Goal: Communication & Community: Answer question/provide support

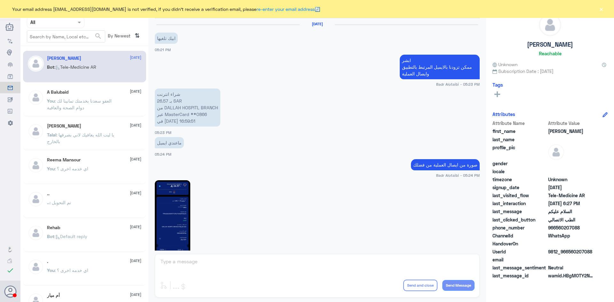
scroll to position [360, 0]
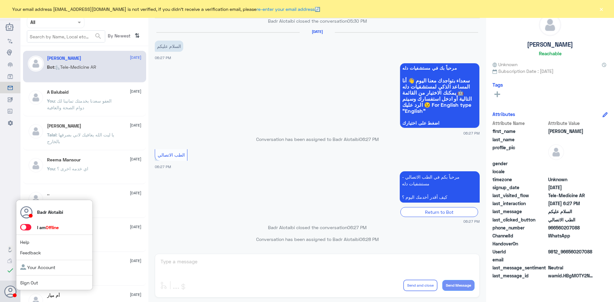
click at [29, 231] on label at bounding box center [25, 227] width 11 height 6
click at [0, 0] on input "checkbox" at bounding box center [0, 0] width 0 height 0
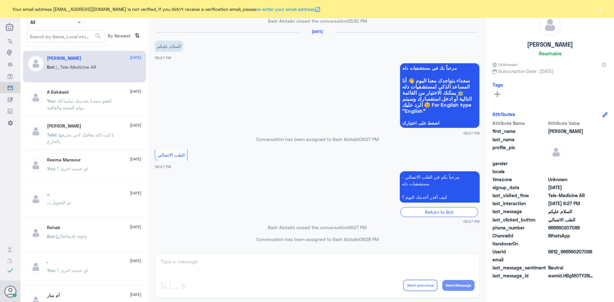
click at [599, 11] on button "×" at bounding box center [601, 9] width 6 height 6
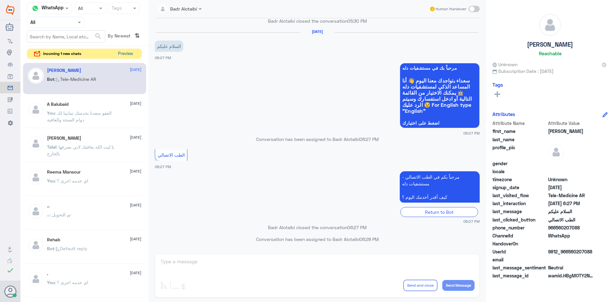
click at [125, 49] on button "Preview" at bounding box center [126, 54] width 20 height 10
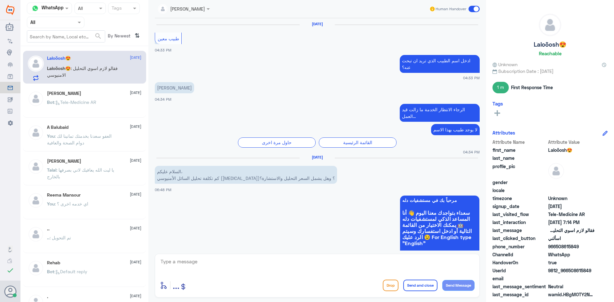
scroll to position [322, 0]
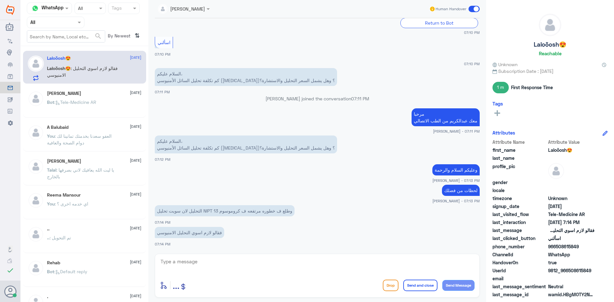
click at [204, 11] on div at bounding box center [184, 8] width 58 height 7
click at [188, 43] on div "عبدالكريم الموسى" at bounding box center [188, 39] width 52 height 11
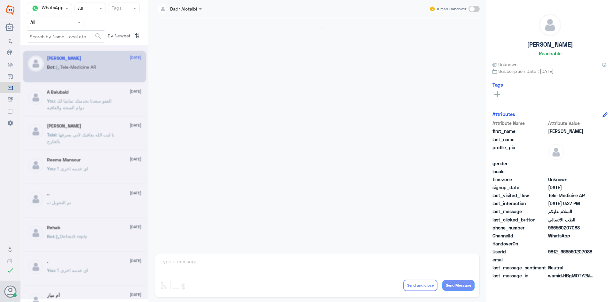
scroll to position [360, 0]
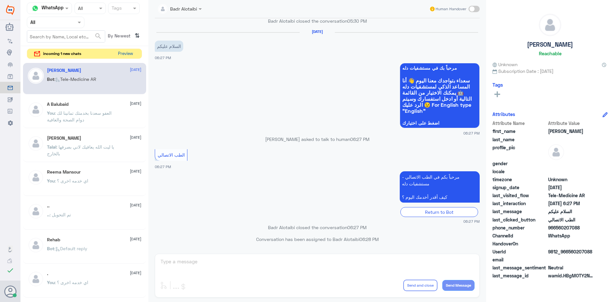
click at [126, 54] on button "Preview" at bounding box center [126, 54] width 20 height 10
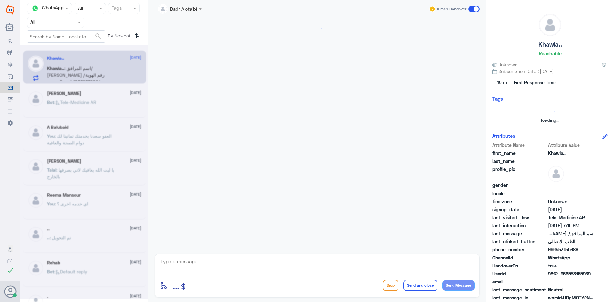
scroll to position [107, 0]
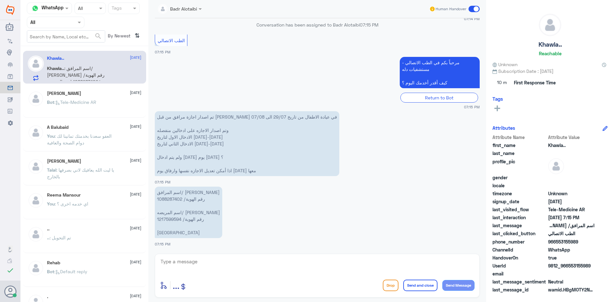
click at [275, 266] on textarea at bounding box center [317, 266] width 315 height 16
click at [202, 263] on textarea at bounding box center [317, 266] width 315 height 16
type textarea "وعليكم السلام ورحمة الله وبركاته معك بدر من الطب الاتصالي"
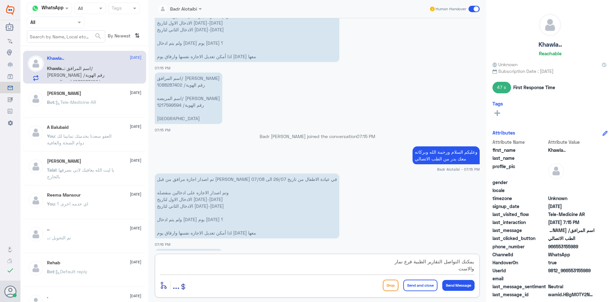
scroll to position [272, 0]
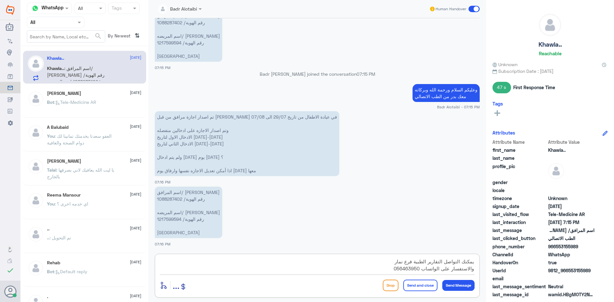
type textarea "يمكنك التواصل التقارير الطبية فرع نمار والاستفسار على الواتساب 0564639504"
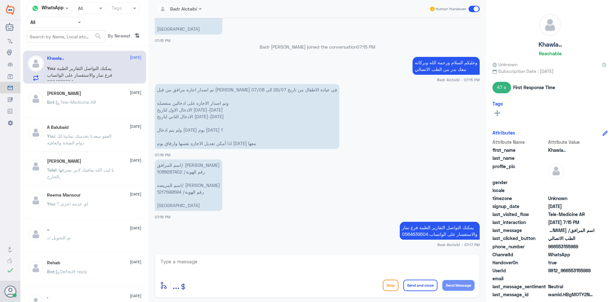
click at [471, 7] on span at bounding box center [474, 9] width 11 height 6
click at [0, 0] on input "checkbox" at bounding box center [0, 0] width 0 height 0
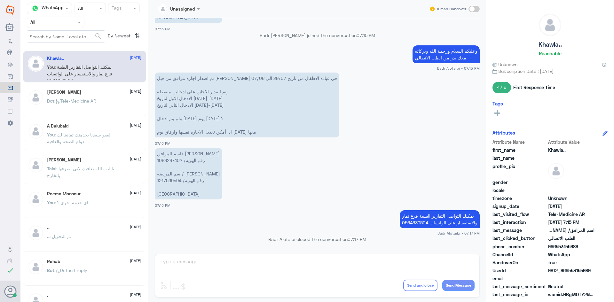
click at [119, 100] on div "Bot : Tele-Medicine AR" at bounding box center [94, 106] width 94 height 14
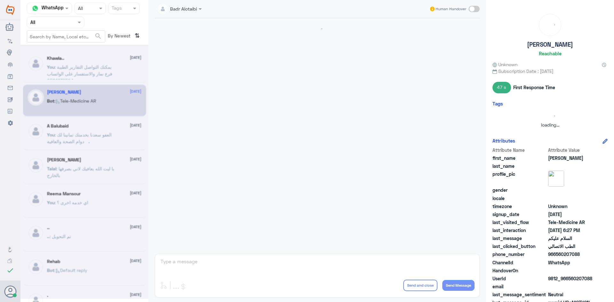
scroll to position [360, 0]
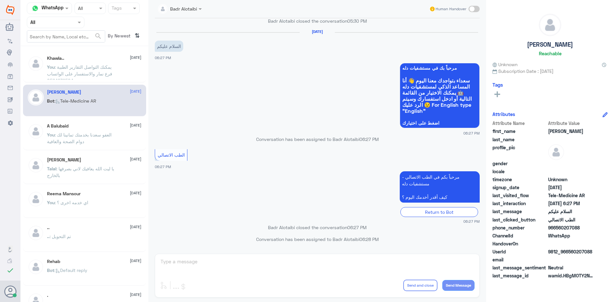
click at [107, 75] on p "You : يمكنك التواصل التقارير الطبية فرع نمار والاستفسار على الواتساب 0564639504" at bounding box center [83, 72] width 72 height 16
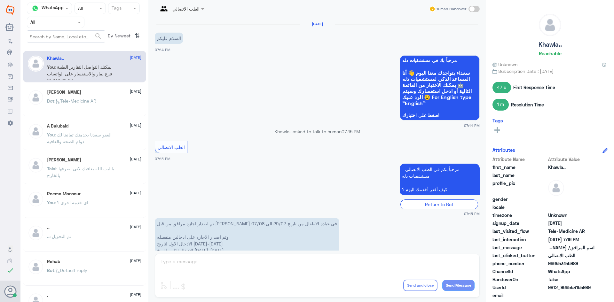
scroll to position [323, 0]
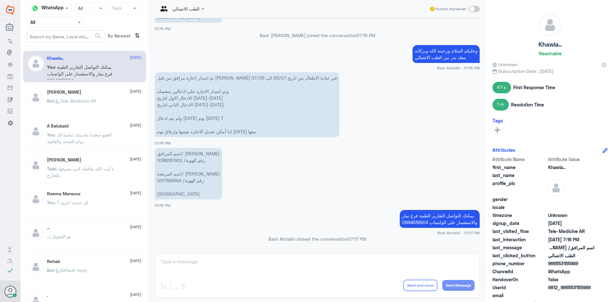
click at [76, 25] on div at bounding box center [55, 22] width 57 height 7
click at [71, 37] on div "All" at bounding box center [56, 37] width 58 height 12
click at [79, 25] on span at bounding box center [80, 22] width 8 height 7
click at [63, 50] on b "Unassigned" at bounding box center [53, 49] width 24 height 5
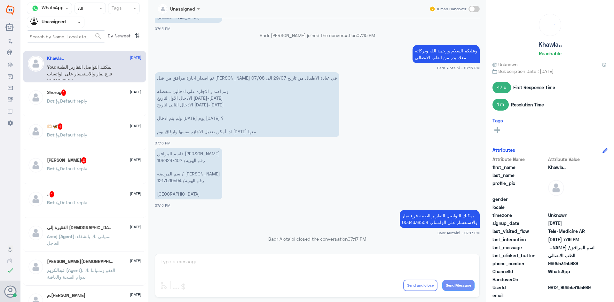
click at [78, 24] on span at bounding box center [80, 22] width 8 height 7
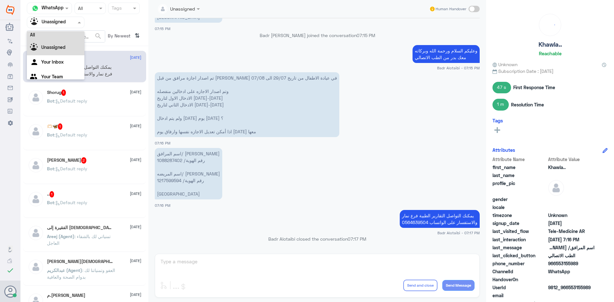
scroll to position [0, 0]
click at [68, 34] on div "All" at bounding box center [56, 37] width 58 height 12
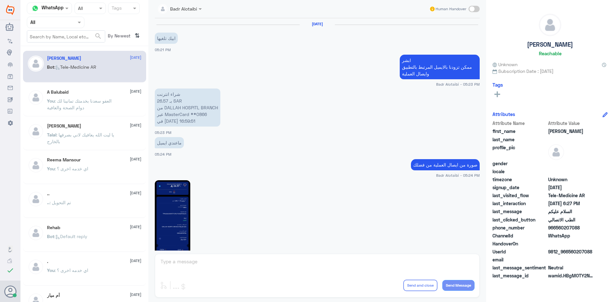
scroll to position [360, 0]
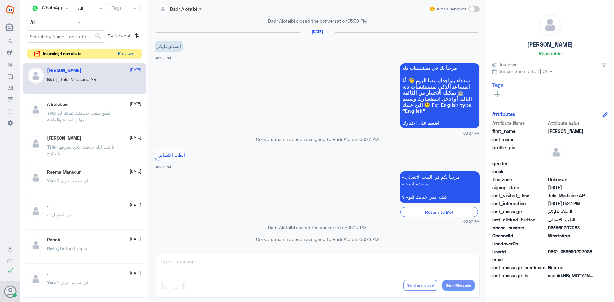
click at [122, 50] on button "Preview" at bounding box center [126, 54] width 20 height 10
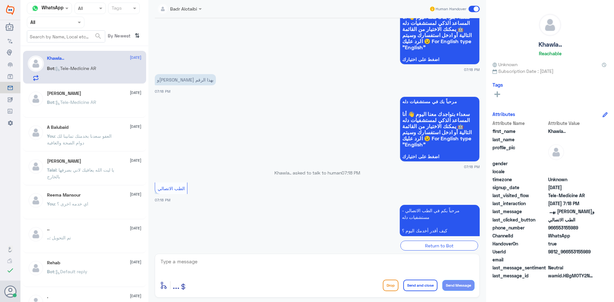
scroll to position [509, 0]
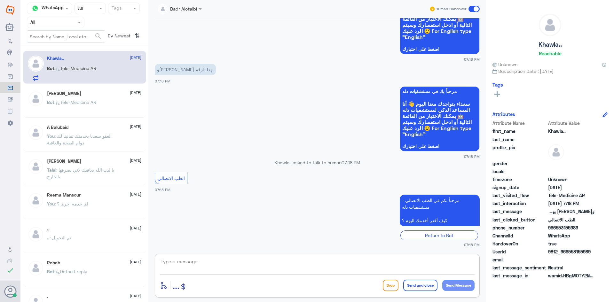
click at [222, 265] on textarea at bounding box center [317, 266] width 315 height 16
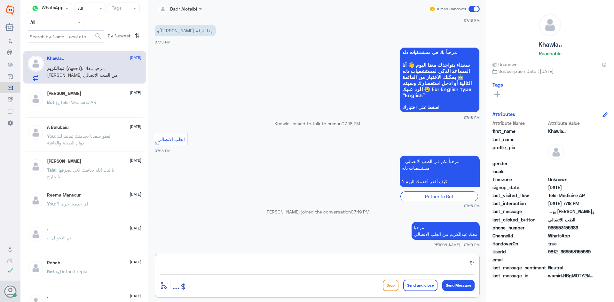
type textarea "ن"
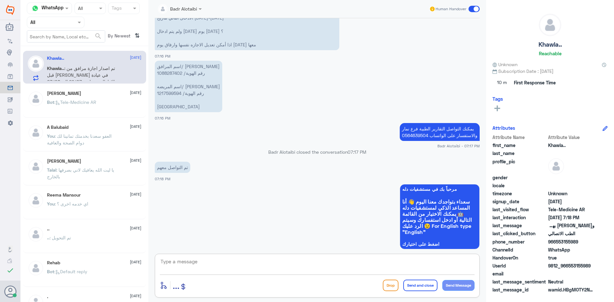
scroll to position [700, 0]
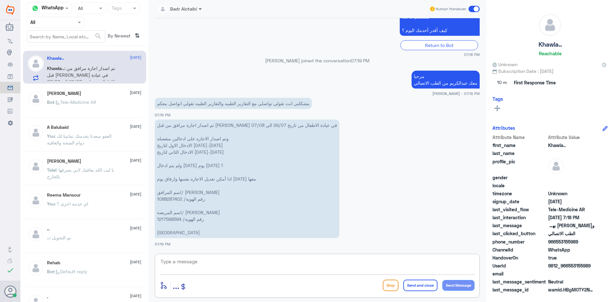
drag, startPoint x: 199, startPoint y: 9, endPoint x: 197, endPoint y: 14, distance: 5.4
click at [198, 9] on span at bounding box center [201, 8] width 8 height 7
click at [196, 39] on div "عبدالكريم الموسى" at bounding box center [195, 39] width 35 height 7
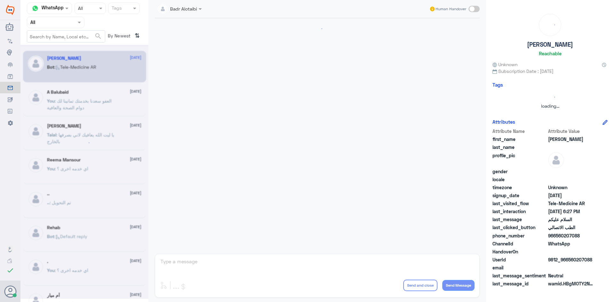
scroll to position [360, 0]
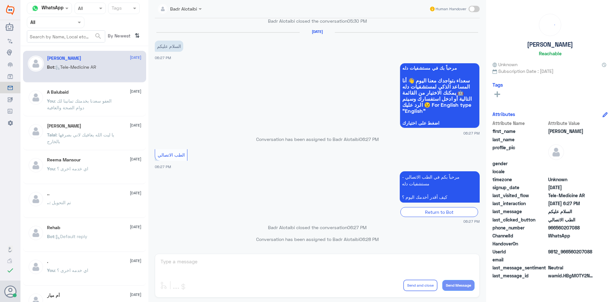
click at [56, 20] on input "text" at bounding box center [47, 22] width 35 height 7
click at [65, 51] on b "Unassigned" at bounding box center [53, 49] width 24 height 5
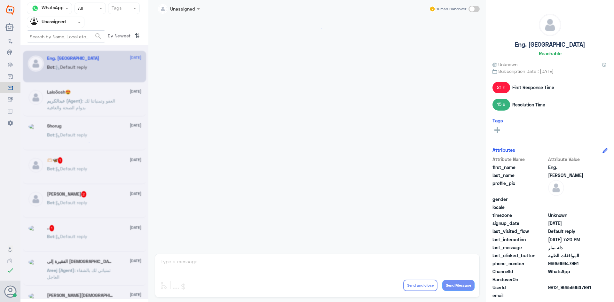
scroll to position [282, 0]
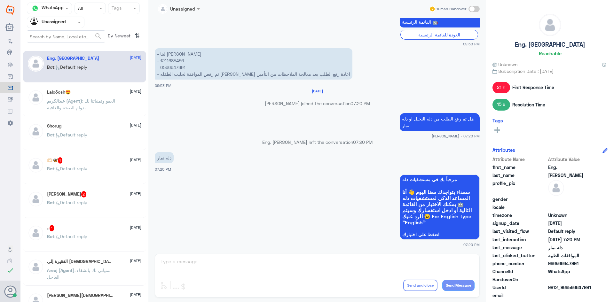
click at [102, 152] on div "Eng. Abu Obay 11 August Bot : Default reply Laloõosh😍 11 August عبدالكريم (Agen…" at bounding box center [84, 177] width 128 height 256
click at [100, 160] on div "🫶🏻🦋 1 11 August" at bounding box center [94, 160] width 94 height 6
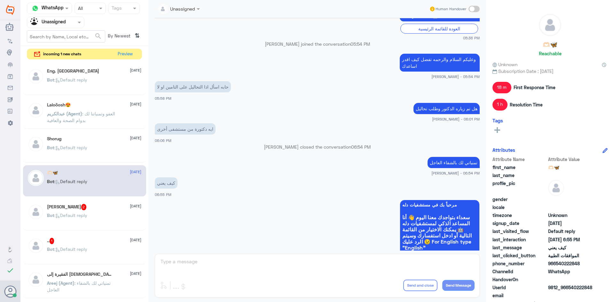
scroll to position [313, 0]
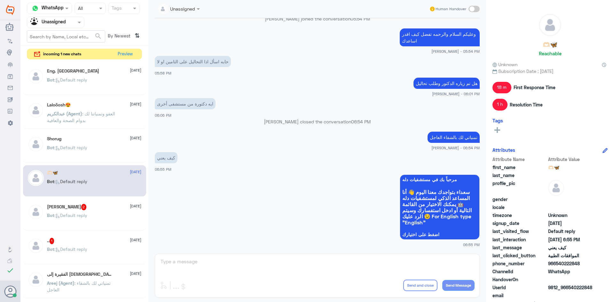
click at [97, 215] on div "Bot : Default reply" at bounding box center [94, 221] width 94 height 14
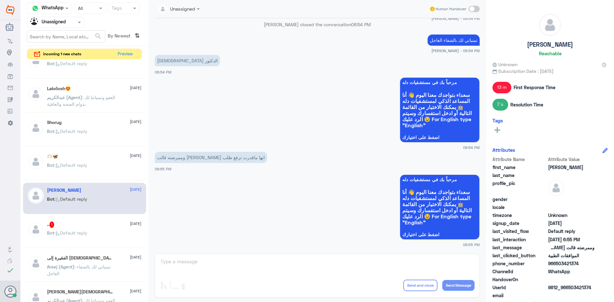
scroll to position [32, 0]
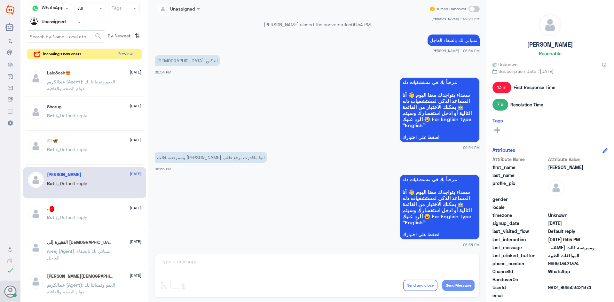
click at [97, 212] on div ".. 1 11 August" at bounding box center [94, 209] width 94 height 6
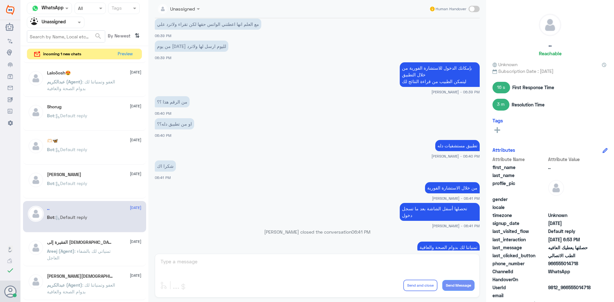
scroll to position [207, 0]
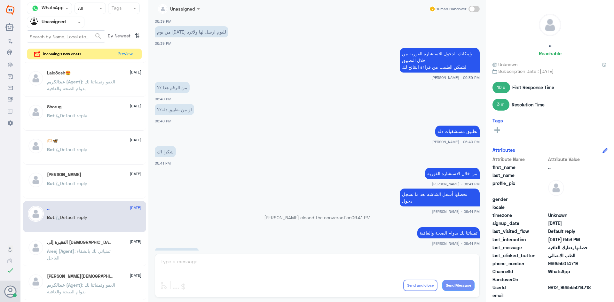
click at [77, 254] on p "Areej (Agent) : تمنياتي لك بالشفاء العاجل" at bounding box center [83, 256] width 72 height 16
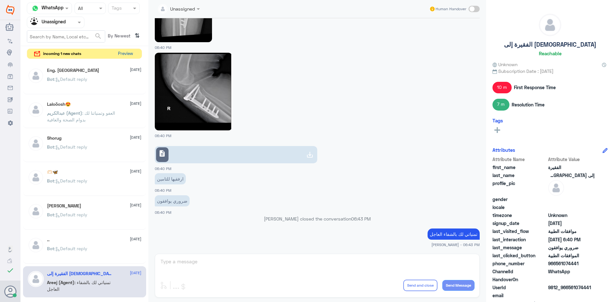
click at [131, 55] on button "Preview" at bounding box center [126, 54] width 20 height 10
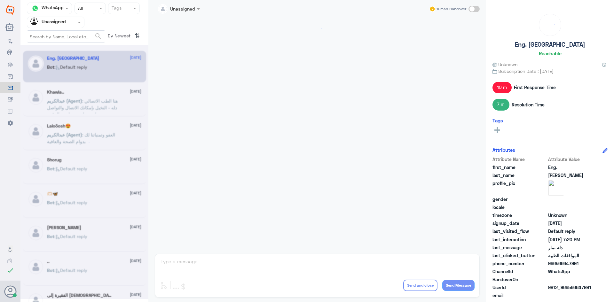
scroll to position [282, 0]
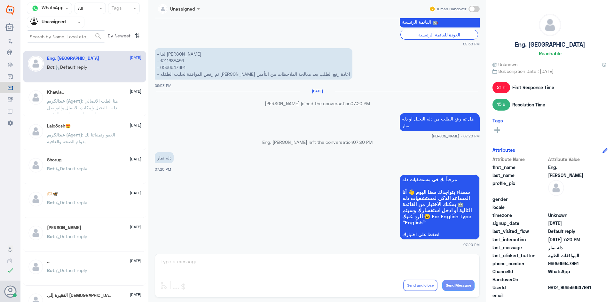
click at [68, 24] on div at bounding box center [55, 22] width 57 height 7
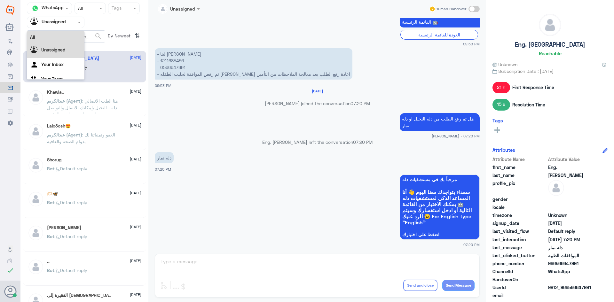
click at [66, 36] on div "All" at bounding box center [56, 37] width 58 height 12
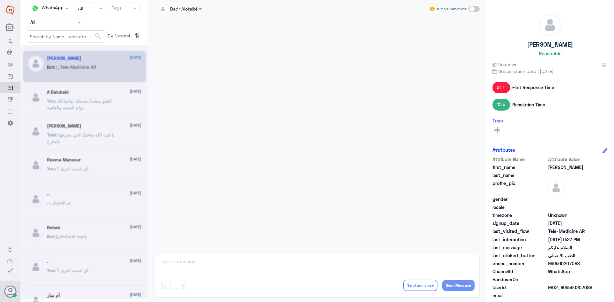
scroll to position [360, 0]
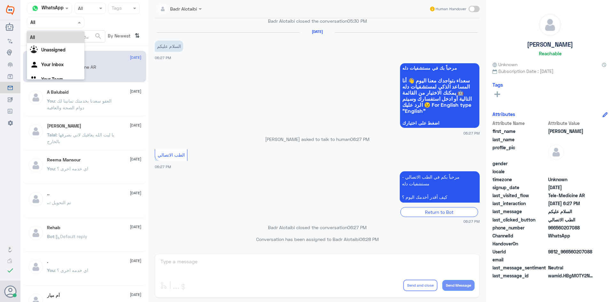
click at [82, 24] on span at bounding box center [80, 22] width 8 height 7
click at [60, 47] on div "Unassigned" at bounding box center [56, 50] width 58 height 15
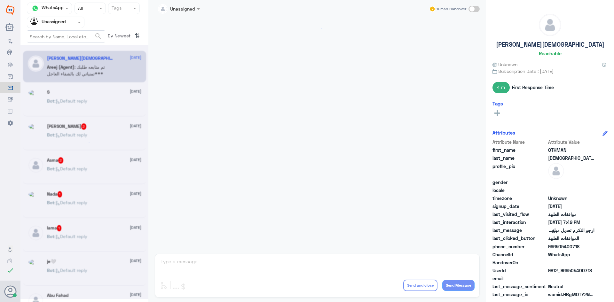
scroll to position [419, 0]
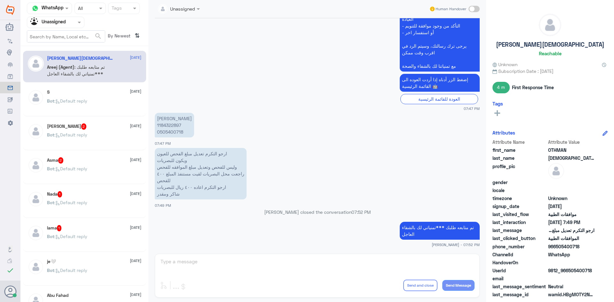
click at [95, 105] on div "S 11 August Bot : Default reply" at bounding box center [94, 102] width 94 height 24
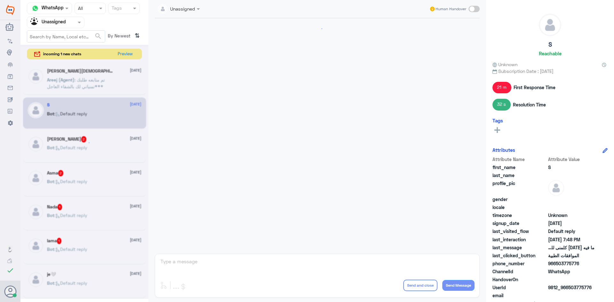
scroll to position [415, 0]
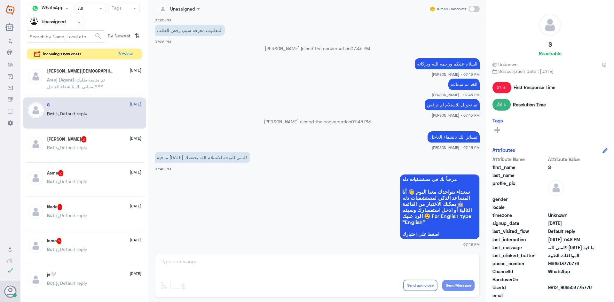
click at [103, 148] on div "Bot : Default reply" at bounding box center [94, 153] width 94 height 14
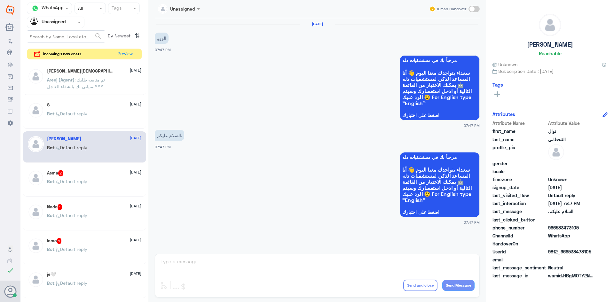
drag, startPoint x: 592, startPoint y: 251, endPoint x: 570, endPoint y: 255, distance: 22.5
click at [570, 255] on span "9812_966533473105" at bounding box center [572, 252] width 46 height 7
copy span "533473105"
click at [61, 180] on span ": Default reply" at bounding box center [70, 181] width 33 height 5
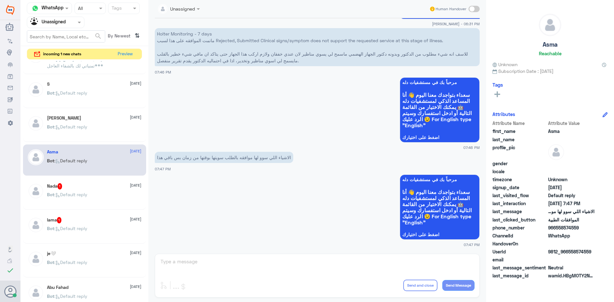
scroll to position [32, 0]
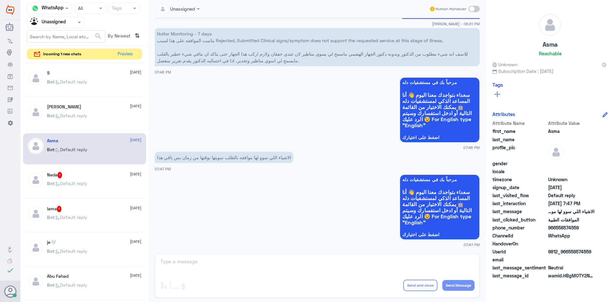
click at [82, 176] on div "Nada 1 11 August" at bounding box center [94, 175] width 94 height 6
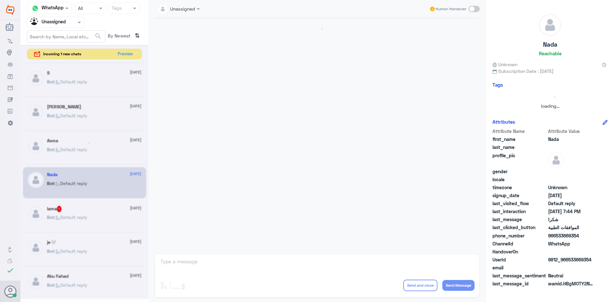
scroll to position [461, 0]
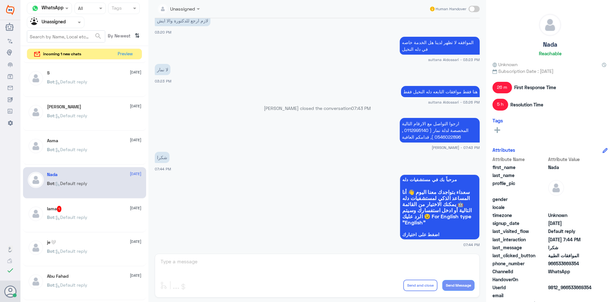
click at [114, 214] on div "lama 1 11 August Bot : Default reply" at bounding box center [94, 218] width 94 height 24
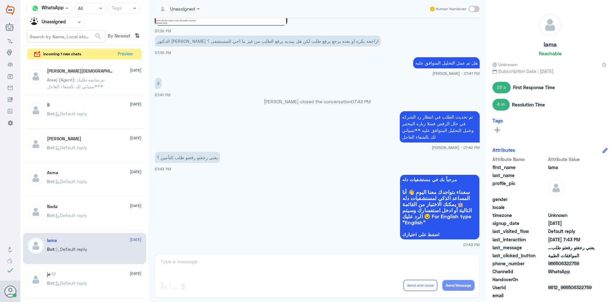
click at [71, 25] on div at bounding box center [55, 22] width 57 height 7
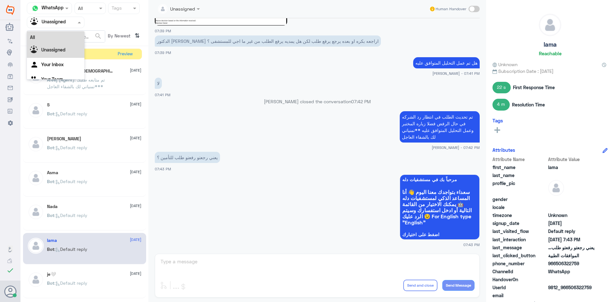
click at [62, 38] on div "All" at bounding box center [56, 37] width 58 height 12
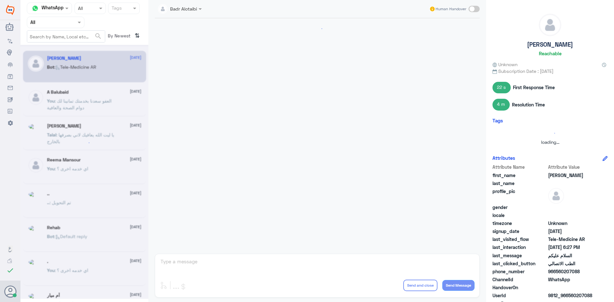
scroll to position [360, 0]
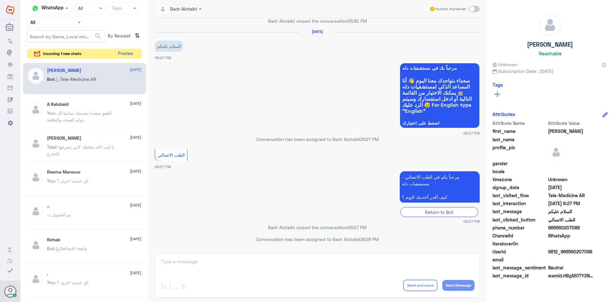
click at [122, 54] on button "Preview" at bounding box center [126, 54] width 20 height 10
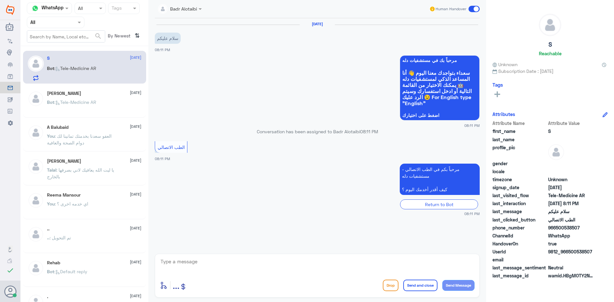
click at [237, 260] on textarea at bounding box center [317, 266] width 315 height 16
type textarea ","
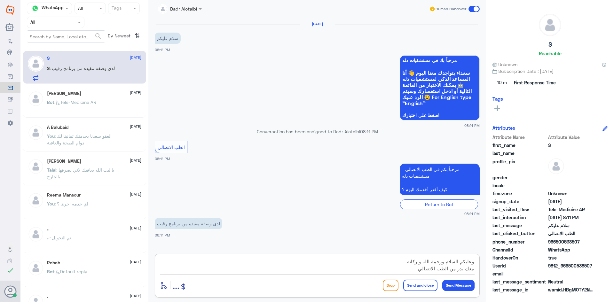
type textarea "وعليكم السلام ورحمة الله وبركاته معك بدر من الطب الاتصالي"
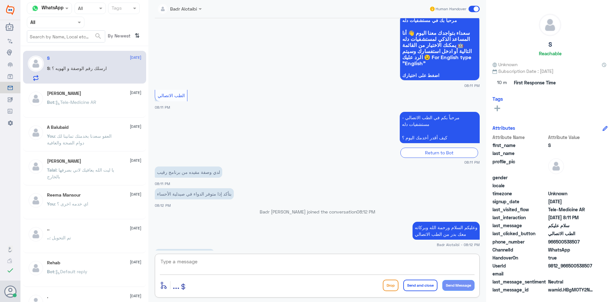
scroll to position [62, 0]
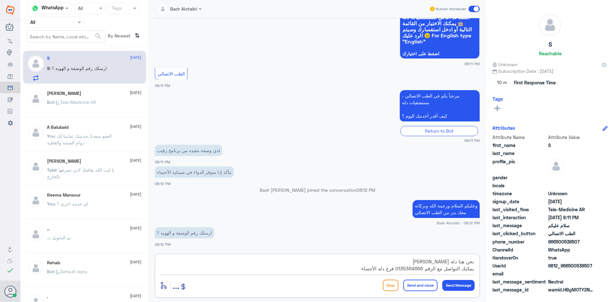
click at [450, 263] on textarea "نحن هنا دلة النخيل الرياض يمكنك التواصل مع الرقم 0135384666 فرع دله الأحساء" at bounding box center [317, 266] width 315 height 16
click at [395, 269] on textarea "نحن هنا دله النخيل الرياض يمكنك التواصل مع الرقم 0135384666 فرع دله الأحساء" at bounding box center [317, 266] width 315 height 16
type textarea "نحن هنا دله النخيل الرياض يمكنك التواصل مع الرقم 0135384666 فرع دله الأحساء"
click at [422, 272] on textarea "نحن هنا دله النخيل الرياض يمكنك التواصل مع الرقم 0135384666 فرع دله الأحساء" at bounding box center [317, 266] width 315 height 16
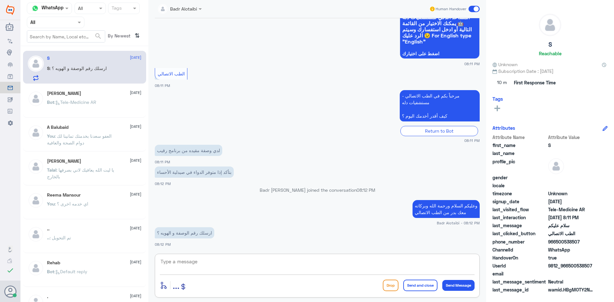
scroll to position [96, 0]
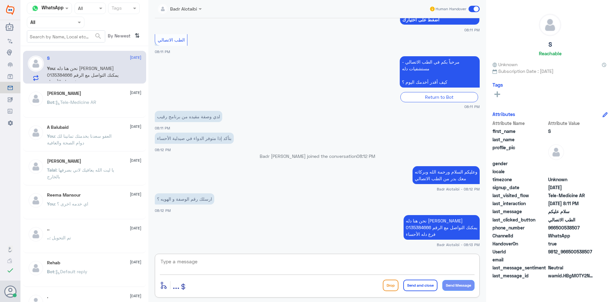
click at [427, 263] on textarea at bounding box center [317, 266] width 315 height 16
click at [472, 11] on span at bounding box center [474, 9] width 11 height 6
click at [0, 0] on input "checkbox" at bounding box center [0, 0] width 0 height 0
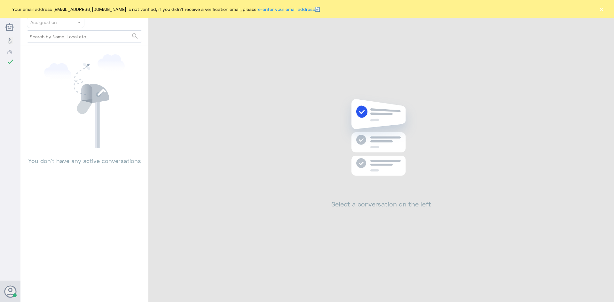
click at [603, 9] on button "×" at bounding box center [601, 9] width 6 height 6
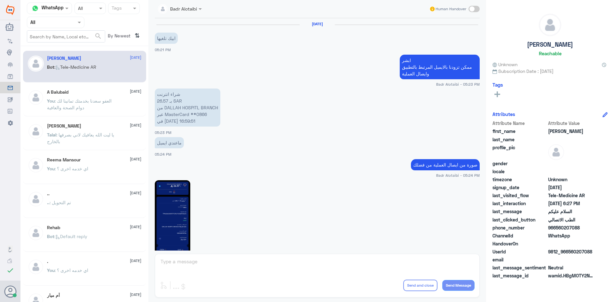
scroll to position [360, 0]
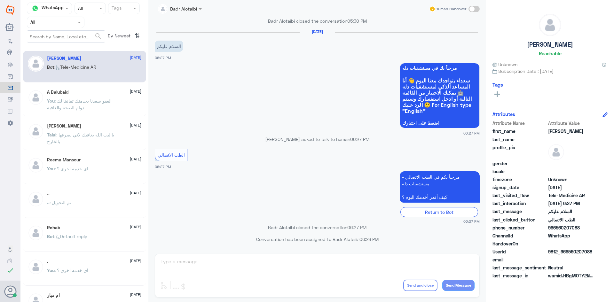
click at [79, 26] on span at bounding box center [80, 22] width 8 height 7
click at [68, 49] on div "Unassigned" at bounding box center [56, 50] width 58 height 15
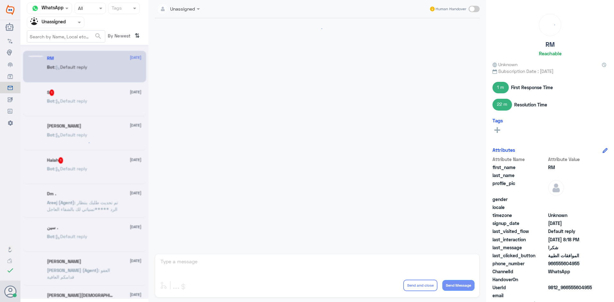
scroll to position [376, 0]
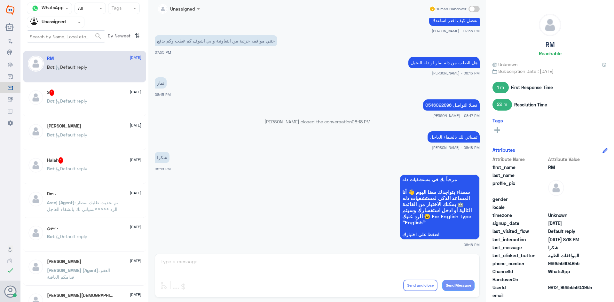
click at [92, 105] on div "Bot : Default reply" at bounding box center [94, 106] width 94 height 14
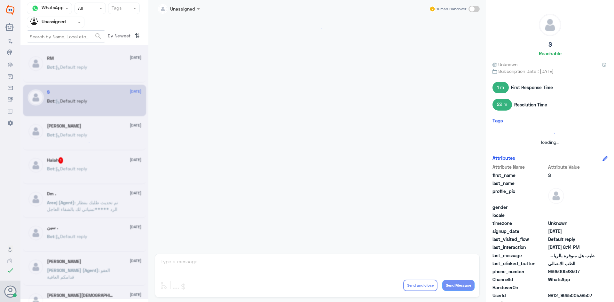
scroll to position [216, 0]
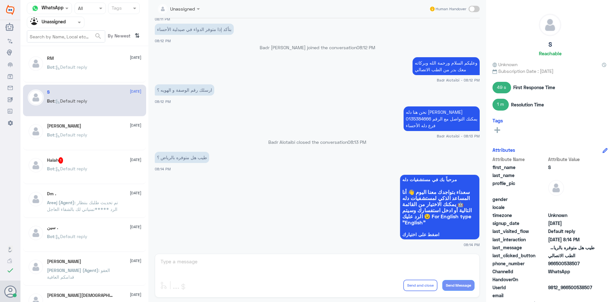
click at [470, 8] on span at bounding box center [474, 9] width 11 height 6
click at [0, 0] on input "checkbox" at bounding box center [0, 0] width 0 height 0
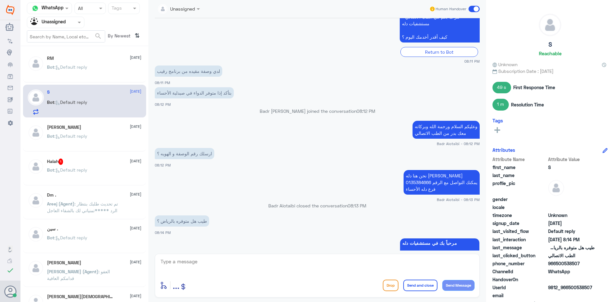
scroll to position [152, 0]
click at [326, 266] on textarea at bounding box center [317, 266] width 315 height 16
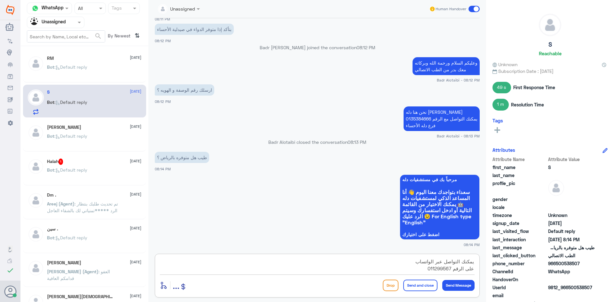
type textarea "يمكنك التواصل عبر الواتساب على الرقم 0112995677"
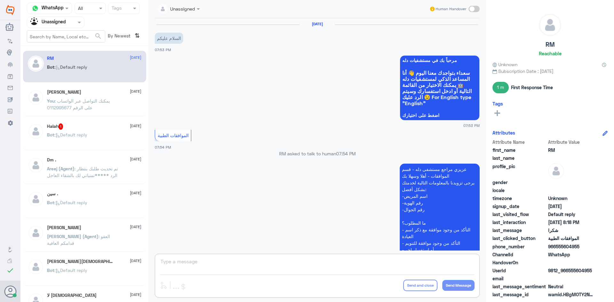
scroll to position [376, 0]
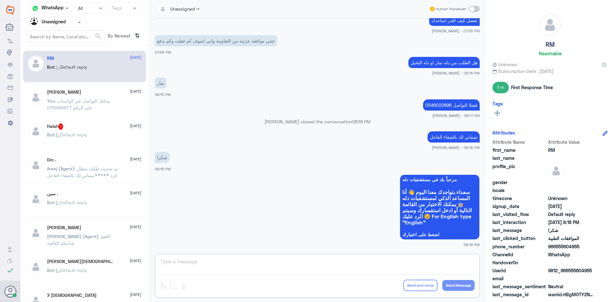
click at [75, 24] on div at bounding box center [55, 22] width 57 height 7
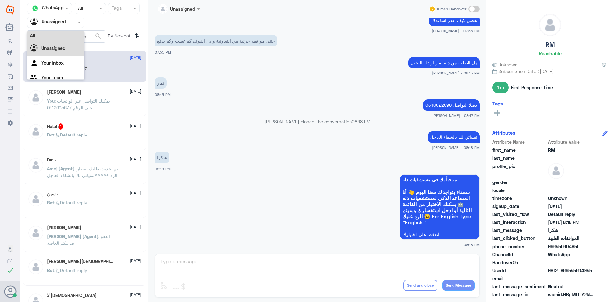
scroll to position [0, 0]
click at [65, 36] on div "All" at bounding box center [56, 37] width 58 height 12
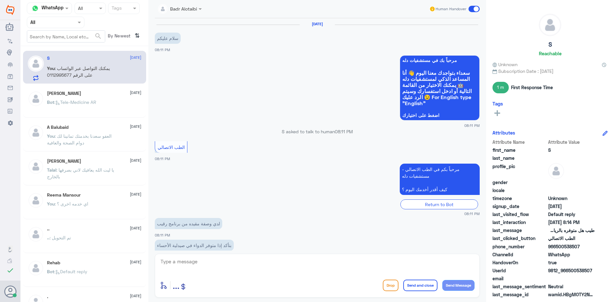
scroll to position [255, 0]
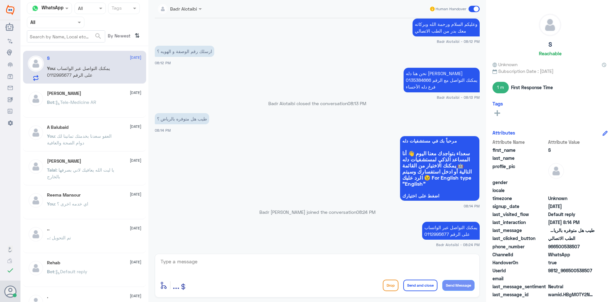
click at [473, 7] on span at bounding box center [474, 9] width 11 height 6
click at [0, 0] on input "checkbox" at bounding box center [0, 0] width 0 height 0
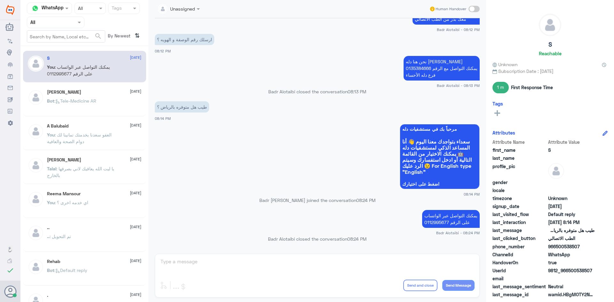
click at [91, 93] on div "عبدالرحمن 9 August" at bounding box center [94, 92] width 94 height 5
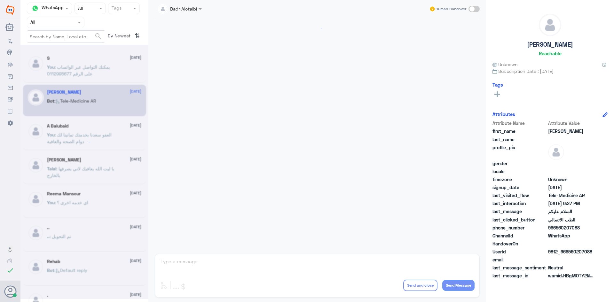
scroll to position [360, 0]
click at [93, 65] on span ": يمكنك التواصل عبر الواتساب على الرقم 0112995677" at bounding box center [78, 70] width 63 height 12
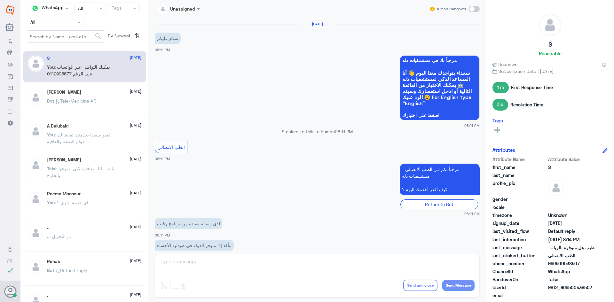
scroll to position [267, 0]
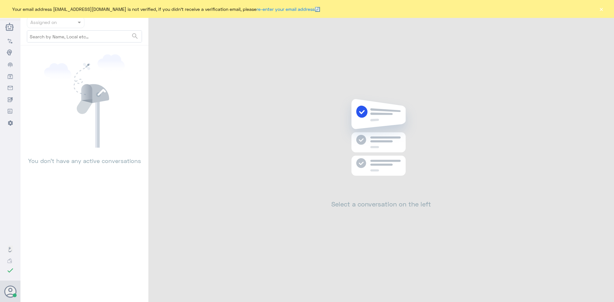
click at [600, 10] on button "×" at bounding box center [601, 9] width 6 height 6
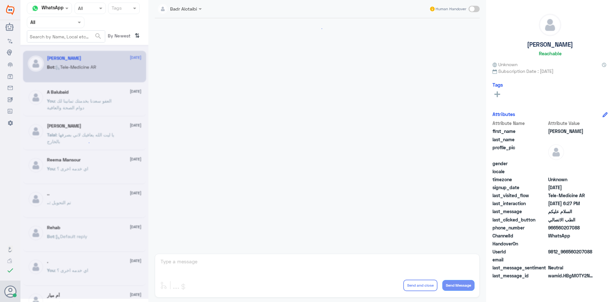
scroll to position [360, 0]
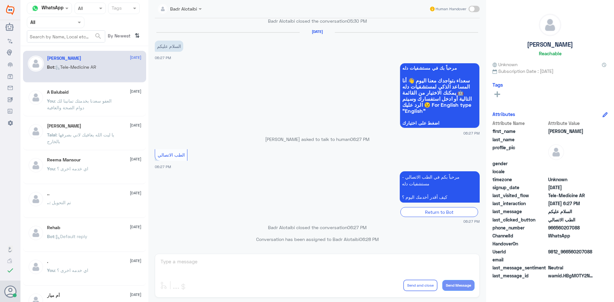
click at [96, 130] on div "[PERSON_NAME] [DATE][PERSON_NAME] : يا ليت الله يعافيك لاني بصرفها بالخارج" at bounding box center [94, 136] width 94 height 24
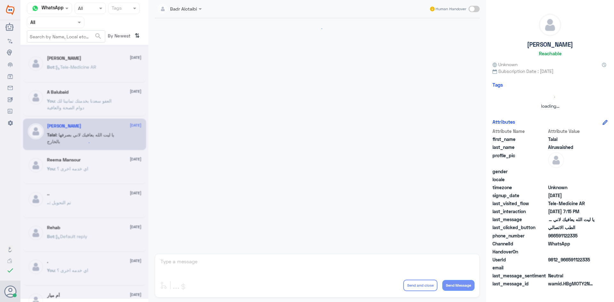
scroll to position [146, 0]
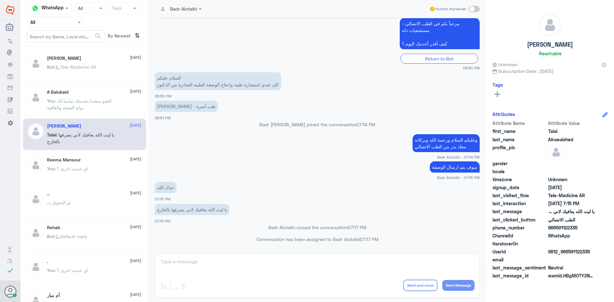
click at [83, 63] on div "[PERSON_NAME] [DATE] Bot : Tele-Medicine AR" at bounding box center [94, 68] width 94 height 24
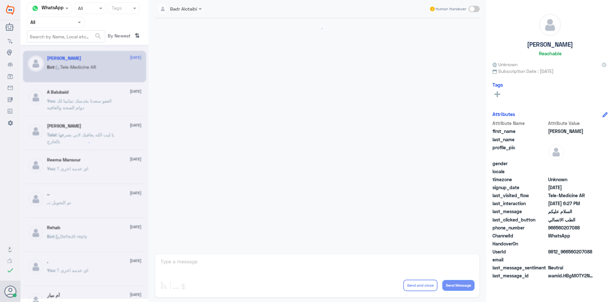
scroll to position [360, 0]
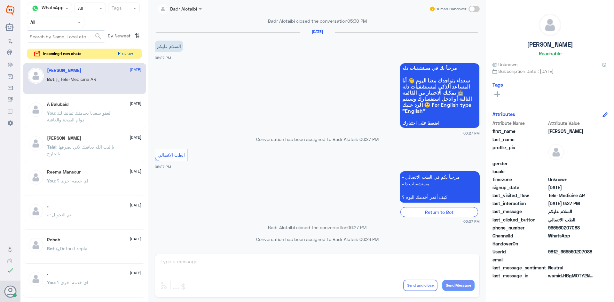
click at [125, 52] on button "Preview" at bounding box center [126, 54] width 20 height 10
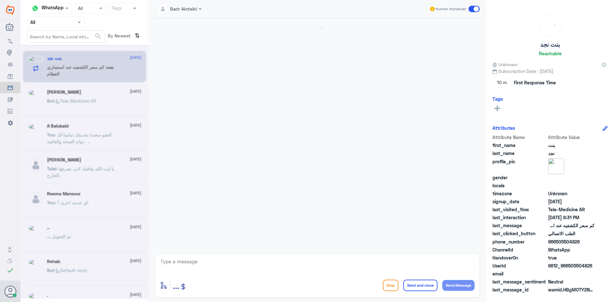
scroll to position [483, 0]
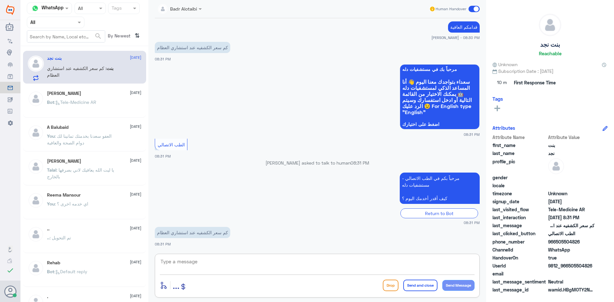
click at [236, 261] on textarea at bounding box center [317, 266] width 315 height 16
type textarea "هلا حياك معك بدر من الطب الاتصالي"
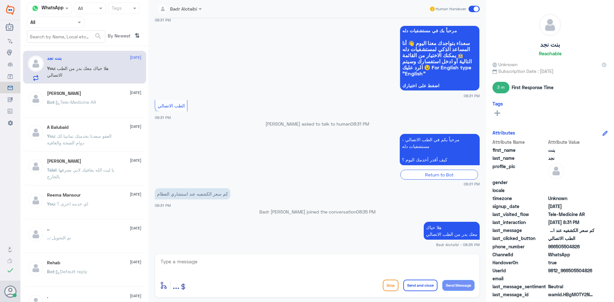
drag, startPoint x: 589, startPoint y: 270, endPoint x: 569, endPoint y: 271, distance: 19.6
click at [569, 271] on span "9812_966505504826" at bounding box center [572, 271] width 46 height 7
copy span "505504826"
click at [333, 266] on textarea at bounding box center [317, 266] width 315 height 16
type textarea "3"
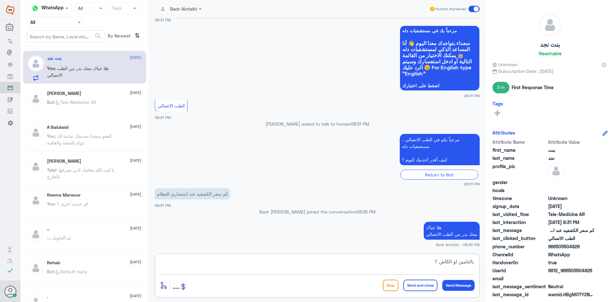
type textarea "بالتامين او الكاش ؟"
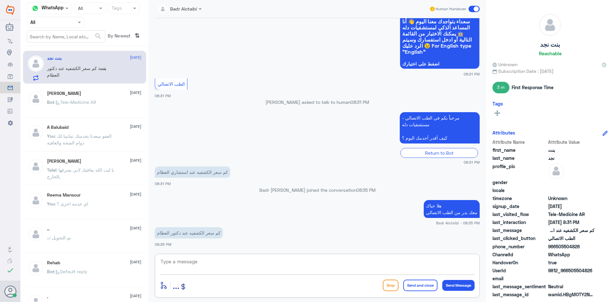
scroll to position [552, 0]
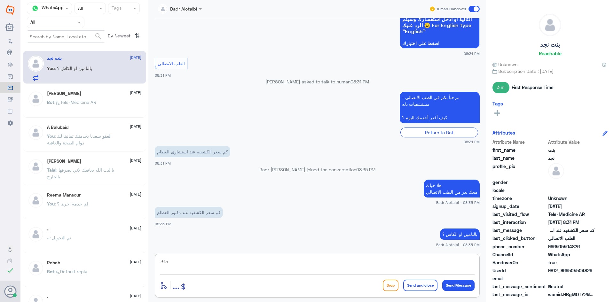
type textarea "315"
drag, startPoint x: 333, startPoint y: 266, endPoint x: 303, endPoint y: 264, distance: 29.6
click at [305, 264] on textarea "315" at bounding box center [317, 266] width 315 height 16
click at [303, 264] on textarea "315" at bounding box center [317, 266] width 315 height 16
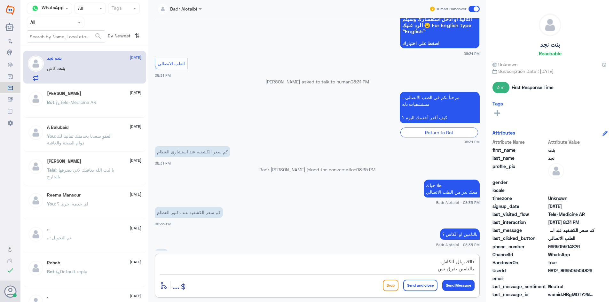
scroll to position [574, 0]
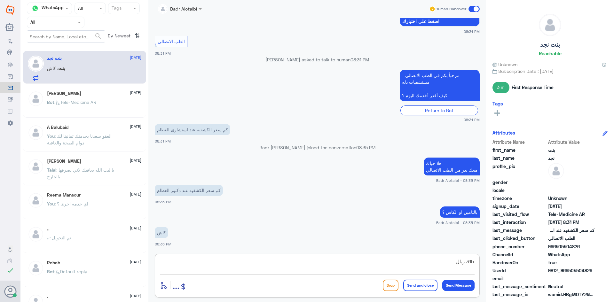
type textarea "315 ريال"
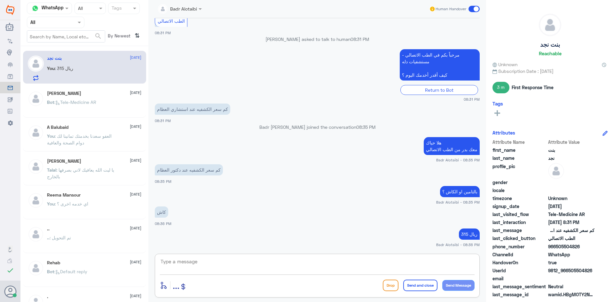
scroll to position [617, 0]
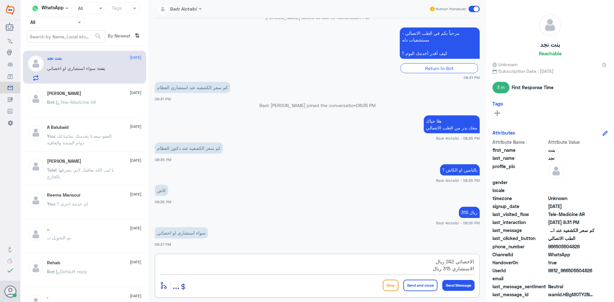
type textarea "الاخصائي 242 ريال الاستشاري 315 ريال"
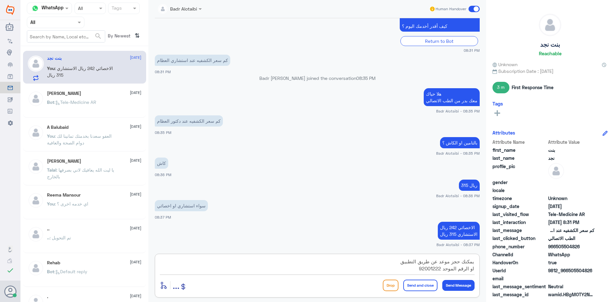
type textarea "يمكنك حجز موعد عن طريق التطبيق او الرقم الموحد 920012222"
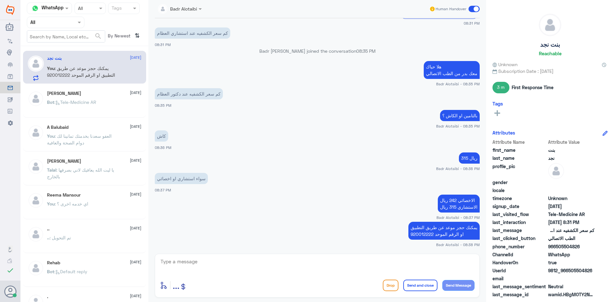
click at [471, 10] on span at bounding box center [474, 9] width 11 height 6
click at [0, 0] on input "checkbox" at bounding box center [0, 0] width 0 height 0
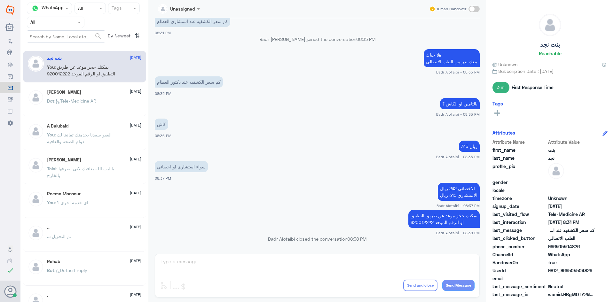
click at [480, 9] on div "Unassigned Human Handover" at bounding box center [317, 9] width 338 height 18
click at [477, 8] on span at bounding box center [474, 9] width 11 height 6
click at [0, 0] on input "checkbox" at bounding box center [0, 0] width 0 height 0
click at [471, 10] on span at bounding box center [474, 9] width 11 height 6
click at [0, 0] on input "checkbox" at bounding box center [0, 0] width 0 height 0
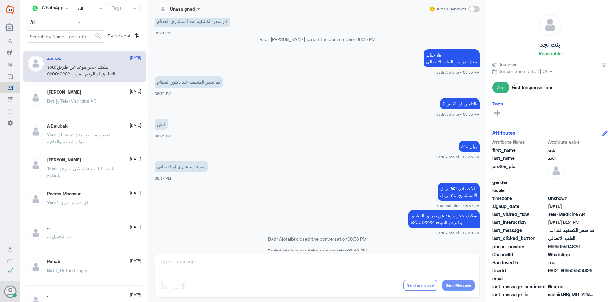
scroll to position [694, 0]
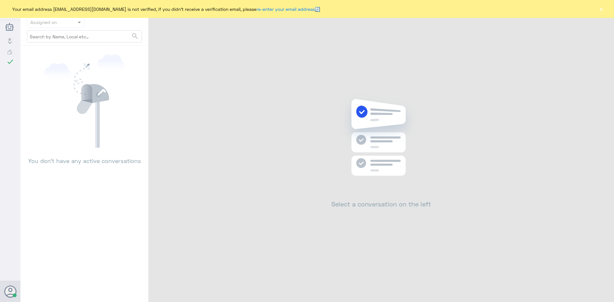
click at [605, 11] on div "Your email address b_malotaibi@dallah-hospital.com is not verified, if you didn…" at bounding box center [307, 9] width 614 height 18
click at [600, 8] on button "×" at bounding box center [601, 9] width 6 height 6
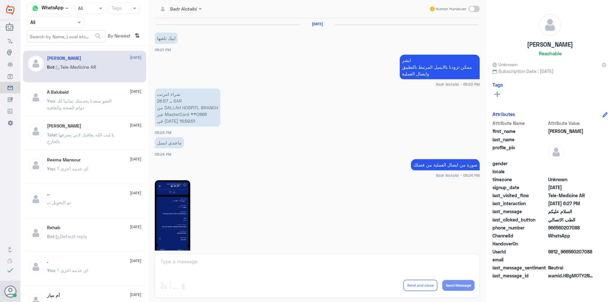
scroll to position [360, 0]
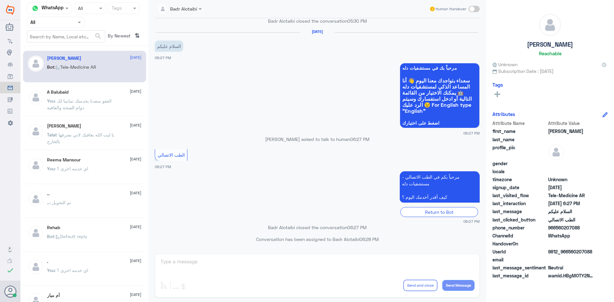
click at [73, 16] on nav "Channel WhatsApp Status × All Tags Agent Filter All search By Newest ⇅" at bounding box center [84, 25] width 128 height 44
click at [69, 22] on div at bounding box center [55, 22] width 57 height 7
click at [60, 44] on div "Unassigned" at bounding box center [56, 50] width 58 height 15
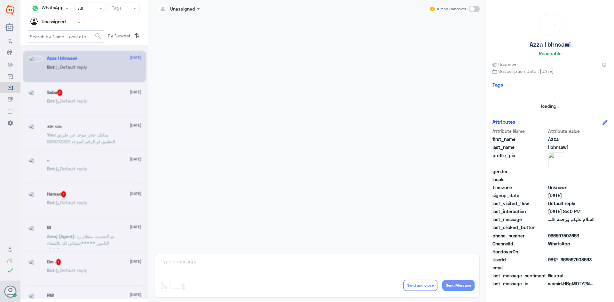
scroll to position [0, 0]
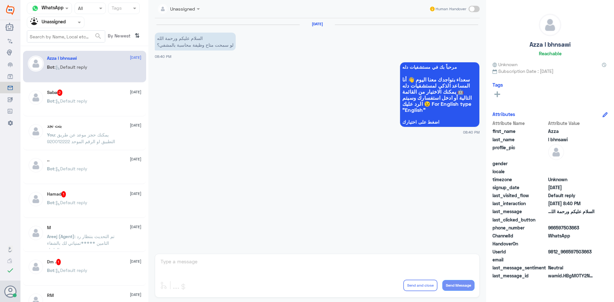
click at [84, 92] on div "Saba 2 11 August" at bounding box center [94, 93] width 94 height 6
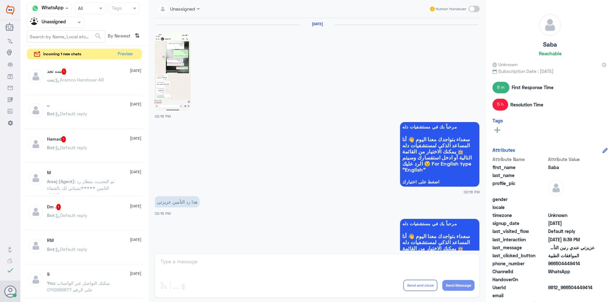
scroll to position [633, 0]
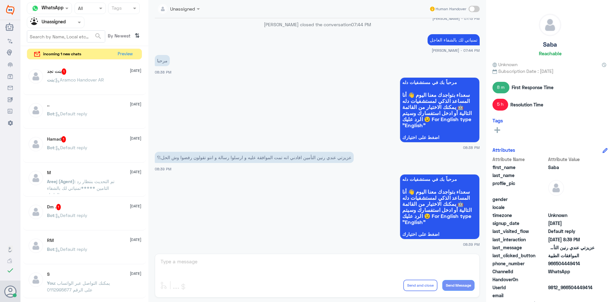
click at [81, 83] on p "بنت : Aramco Handover AR" at bounding box center [75, 84] width 57 height 16
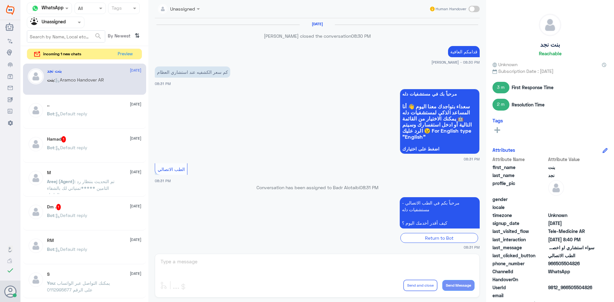
scroll to position [248, 0]
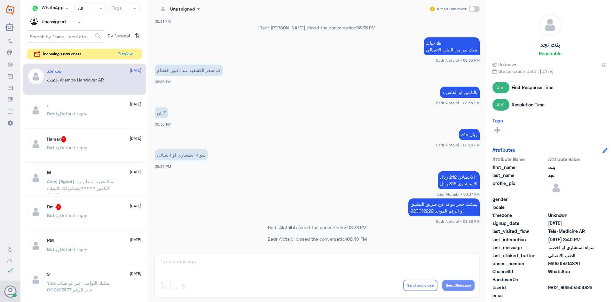
click at [84, 144] on p "Bot : Default reply" at bounding box center [67, 152] width 40 height 16
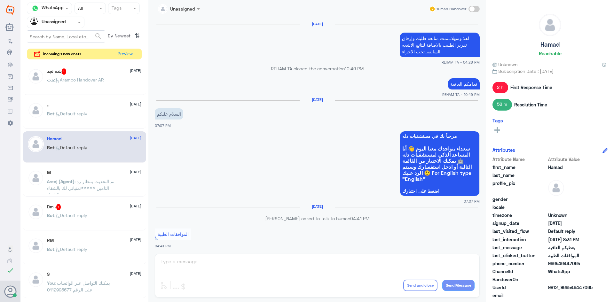
scroll to position [478, 0]
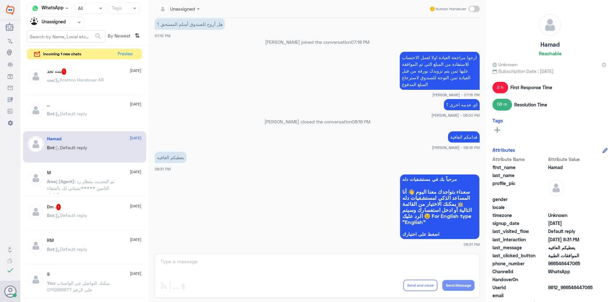
click at [84, 93] on div "بنت نجد 1 11 August بنت : Aramco Handover AR" at bounding box center [84, 80] width 123 height 32
click at [82, 87] on p "بنت : Aramco Handover AR" at bounding box center [75, 84] width 57 height 16
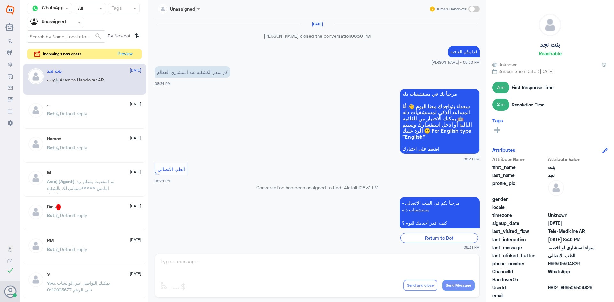
scroll to position [248, 0]
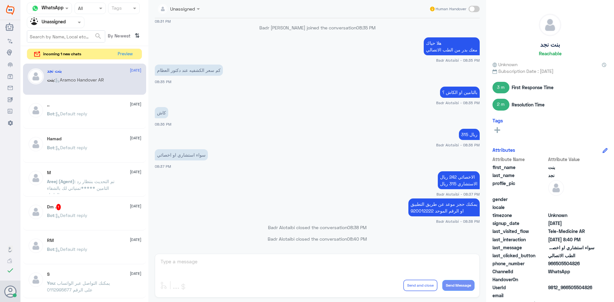
click at [87, 149] on span "Bot : Default reply" at bounding box center [67, 147] width 40 height 5
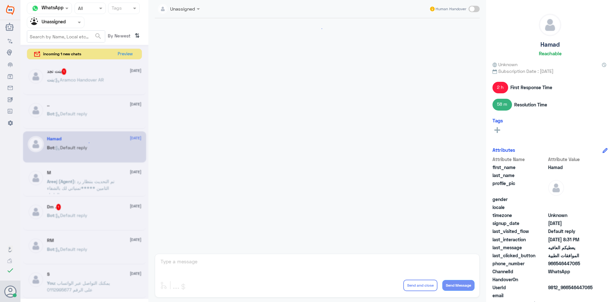
scroll to position [478, 0]
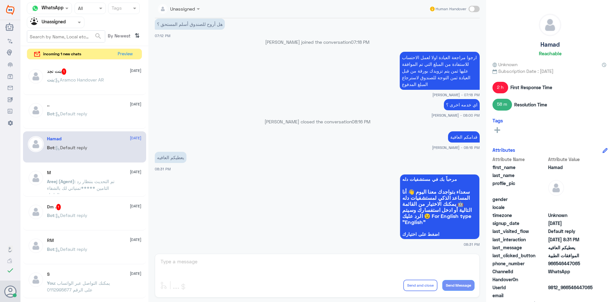
click at [90, 179] on span ": تم التحديث بنتظار رد التامين *****تمنياتي لك بالشفاء العاجل" at bounding box center [81, 188] width 68 height 19
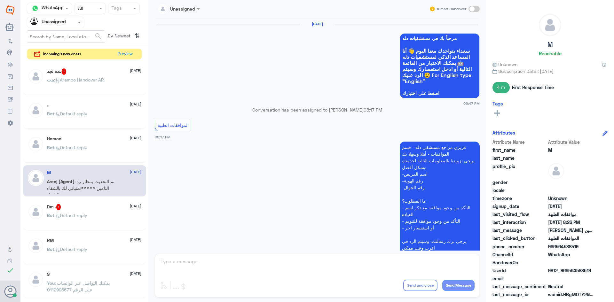
scroll to position [565, 0]
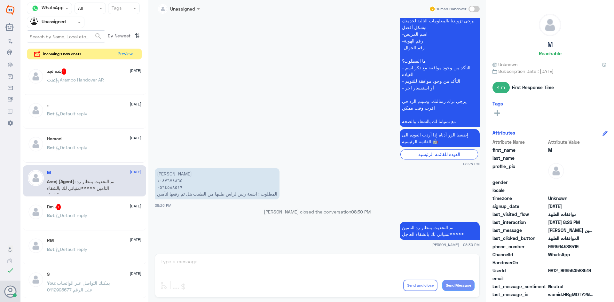
click at [93, 204] on div "Dm . 1 11 August" at bounding box center [94, 207] width 94 height 6
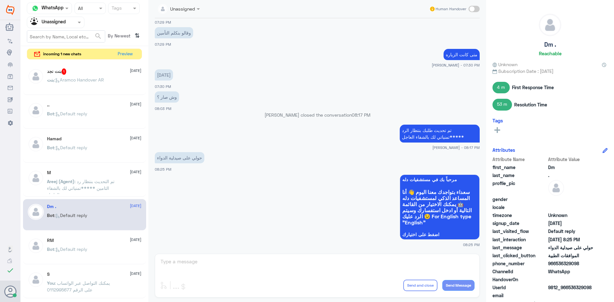
scroll to position [32, 0]
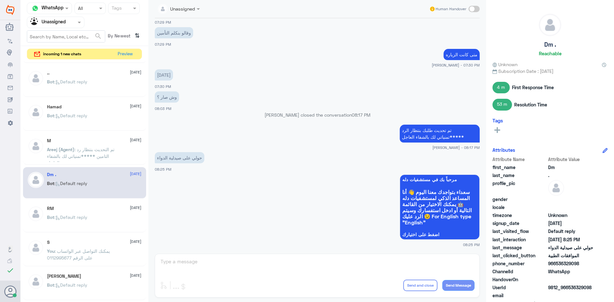
click at [89, 209] on div "RM 11 August" at bounding box center [94, 208] width 94 height 5
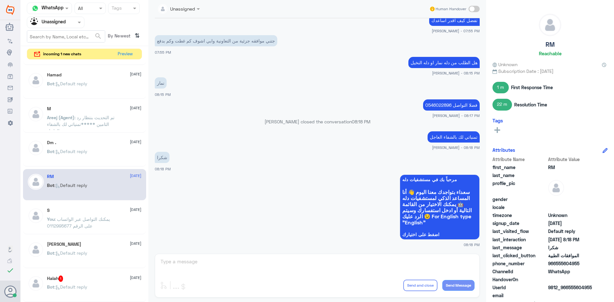
scroll to position [96, 0]
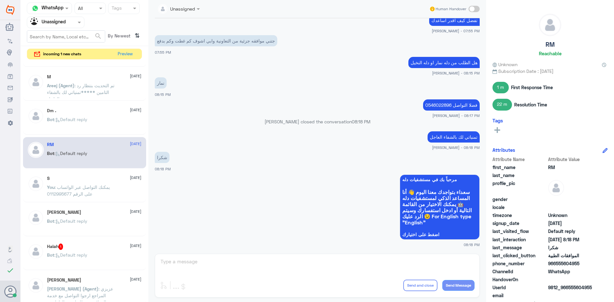
click at [91, 183] on div "S 11 August You : يمكنك التواصل عبر الواتساب على الرقم 0112995677" at bounding box center [94, 188] width 94 height 24
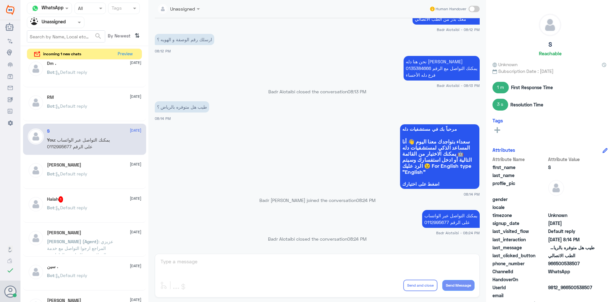
scroll to position [160, 0]
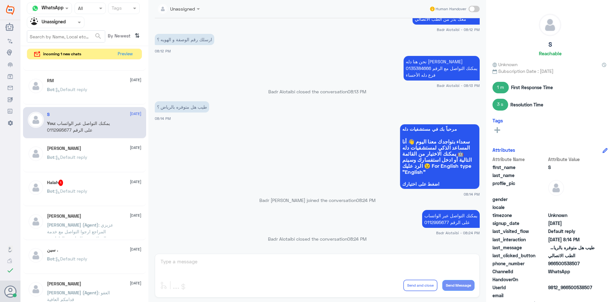
click at [87, 155] on span ": Default reply" at bounding box center [70, 157] width 33 height 5
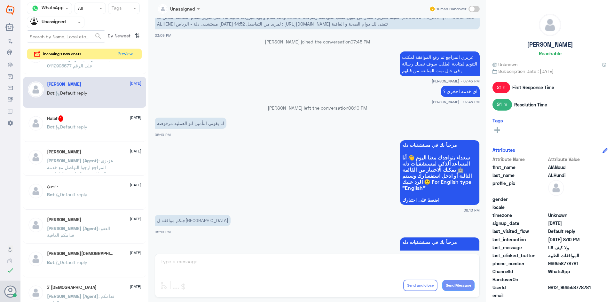
scroll to position [224, 0]
click at [81, 118] on div "Halah 1 11 August" at bounding box center [94, 119] width 94 height 6
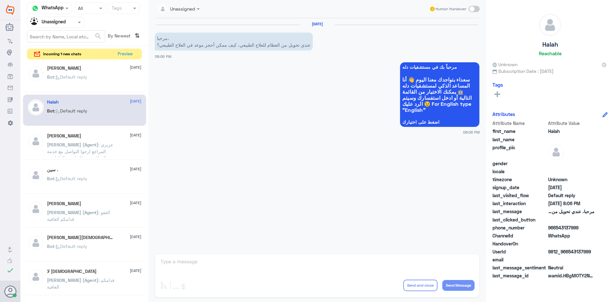
scroll to position [256, 0]
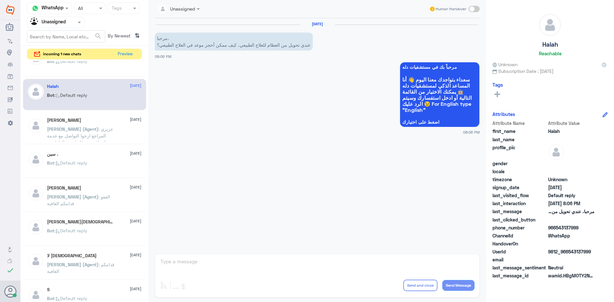
click at [102, 128] on span ": عزيزي المراجع ارجوا التواصل مع خدمة العملاء وتحويلك لقسم الطواريء للمساعدة , …" at bounding box center [83, 142] width 72 height 32
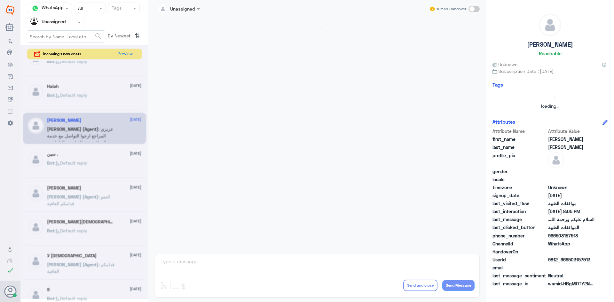
scroll to position [179, 0]
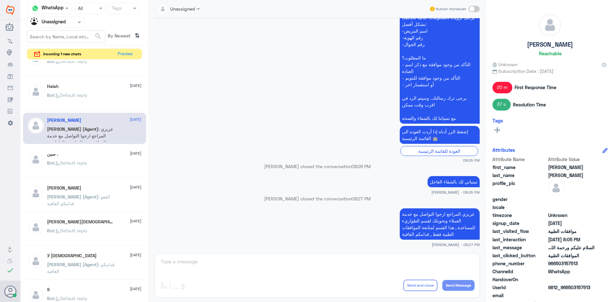
click at [103, 157] on div "سين . 11 August" at bounding box center [94, 154] width 94 height 5
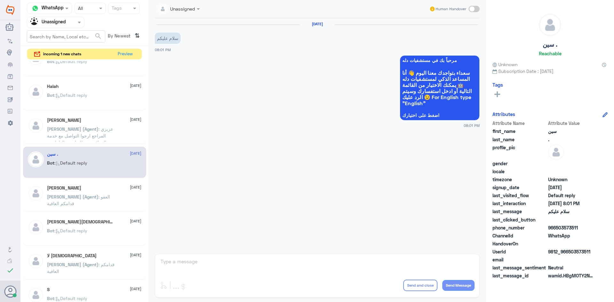
scroll to position [288, 0]
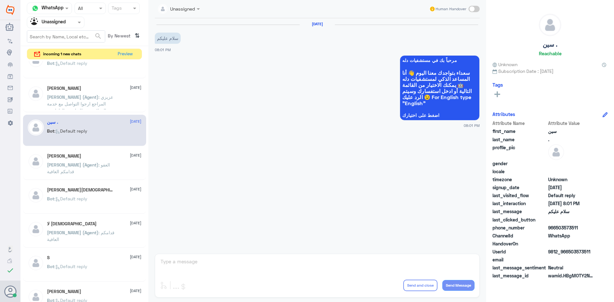
click at [116, 161] on div "Ahmed Abuelezz 11 August Nasser (Agent) : العفو قدامكم العافية" at bounding box center [94, 166] width 94 height 24
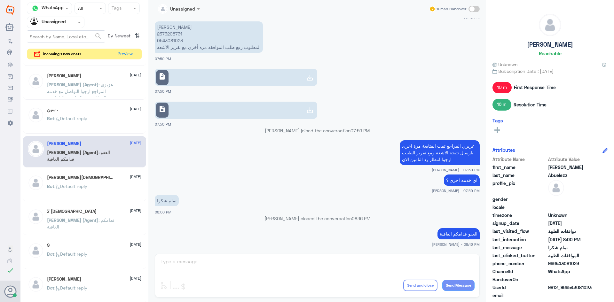
scroll to position [320, 0]
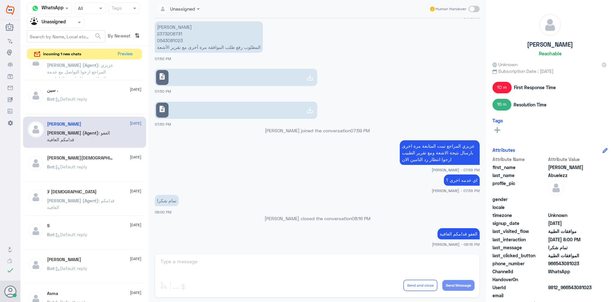
click at [96, 154] on div "OTHMAN MOHAMMED 11 August Bot : Default reply" at bounding box center [84, 167] width 123 height 32
click at [96, 161] on div "OTHMAN MOHAMMED 11 August Bot : Default reply" at bounding box center [94, 168] width 94 height 24
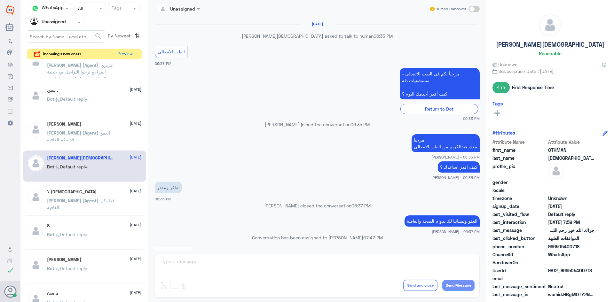
scroll to position [434, 0]
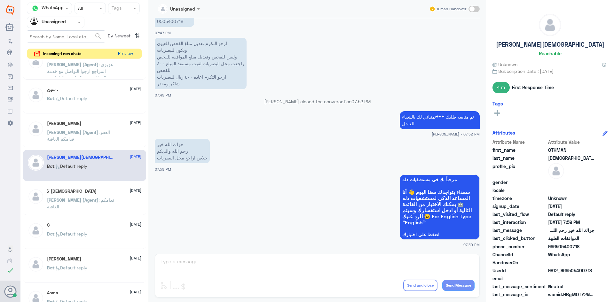
click at [120, 56] on button "Preview" at bounding box center [126, 54] width 20 height 10
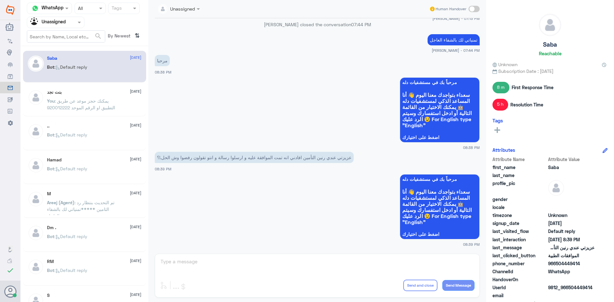
click at [95, 96] on div "بنت نجد 11 August You : يمكنك حجز موعد عن طريق التطبيق او الرقم الموحد 920012222" at bounding box center [94, 102] width 94 height 24
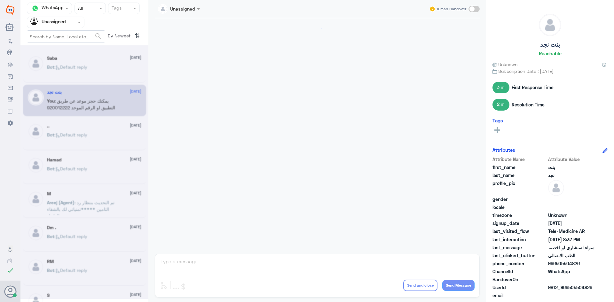
scroll to position [248, 0]
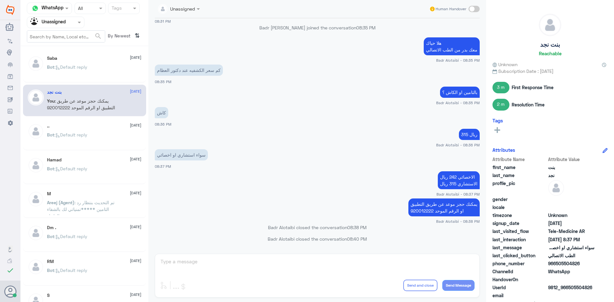
click at [78, 24] on span at bounding box center [80, 22] width 8 height 7
click at [60, 38] on div "All" at bounding box center [56, 37] width 58 height 12
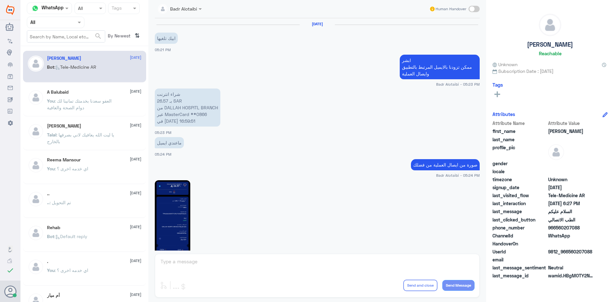
scroll to position [360, 0]
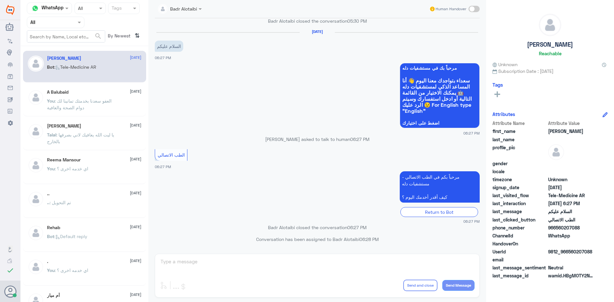
click at [146, 212] on app-inbox-user ".. 2 August .. : تم التحويل" at bounding box center [84, 203] width 128 height 32
click at [60, 20] on input "text" at bounding box center [47, 22] width 35 height 7
click at [59, 46] on div "Unassigned" at bounding box center [56, 50] width 58 height 15
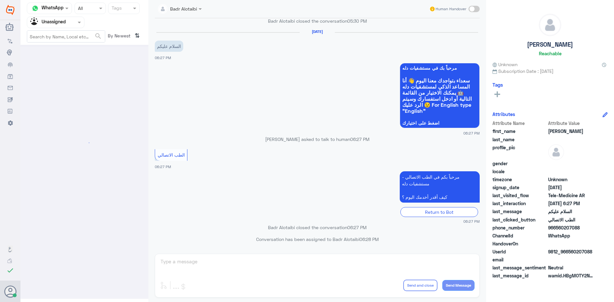
scroll to position [0, 0]
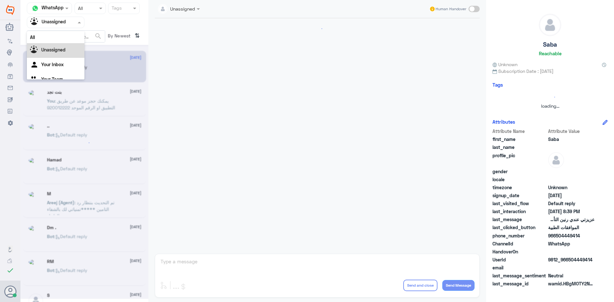
click at [60, 24] on input "text" at bounding box center [47, 22] width 35 height 7
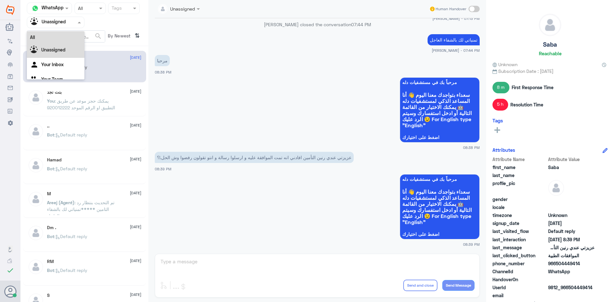
click at [62, 34] on div "All" at bounding box center [56, 37] width 58 height 12
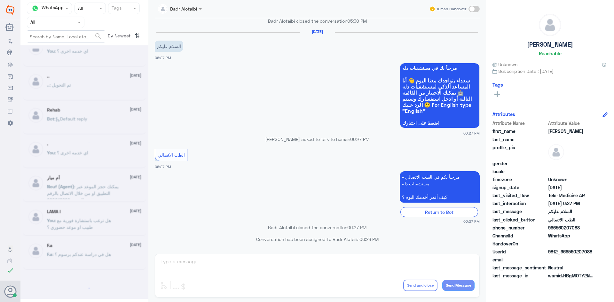
scroll to position [3, 0]
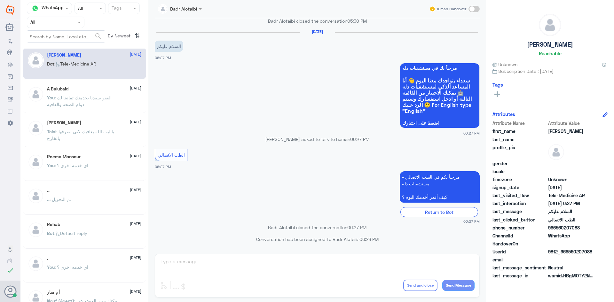
click at [65, 25] on input "text" at bounding box center [47, 22] width 35 height 7
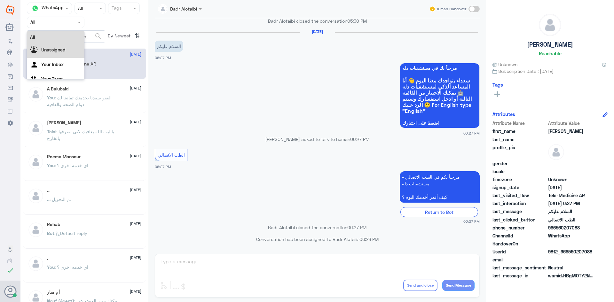
drag, startPoint x: 62, startPoint y: 42, endPoint x: 61, endPoint y: 46, distance: 3.9
click at [61, 46] on div "All Unassigned Your Inbox Your Team" at bounding box center [56, 59] width 58 height 56
click at [61, 46] on div "Unassigned" at bounding box center [56, 50] width 58 height 15
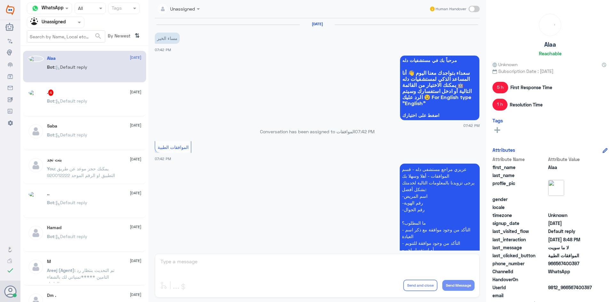
scroll to position [653, 0]
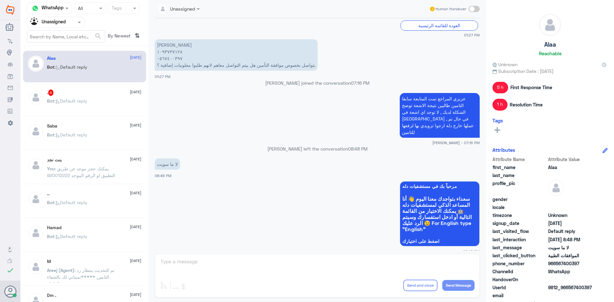
click at [90, 87] on div ". 4 11 August Bot : Default reply" at bounding box center [84, 101] width 123 height 32
click at [90, 92] on div ". 4 11 August" at bounding box center [94, 93] width 94 height 6
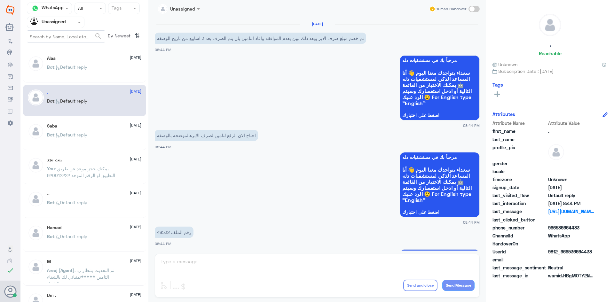
scroll to position [238, 0]
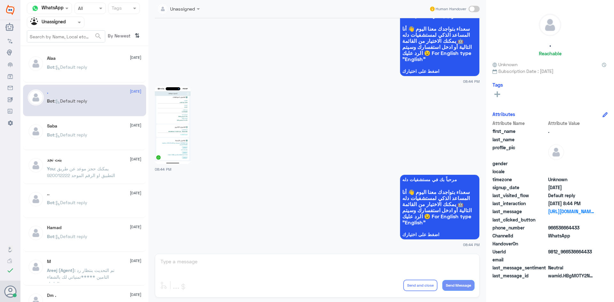
click at [185, 110] on img at bounding box center [173, 125] width 36 height 78
click at [112, 131] on div "Saba 11 August Bot : Default reply" at bounding box center [94, 136] width 94 height 24
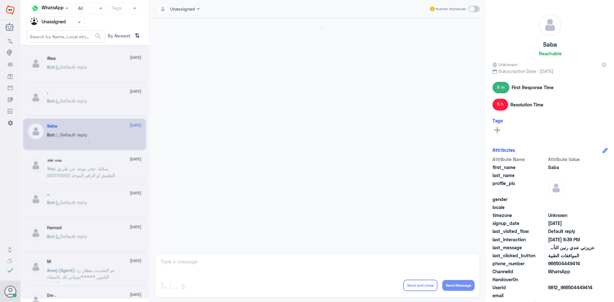
scroll to position [633, 0]
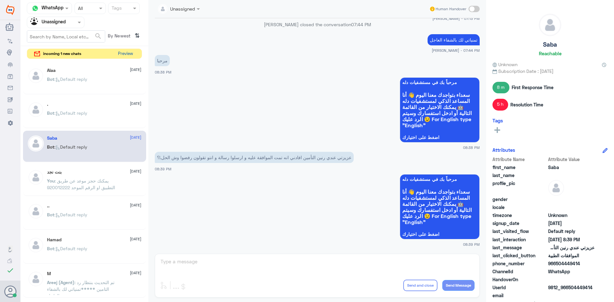
click at [127, 55] on button "Preview" at bounding box center [126, 54] width 20 height 10
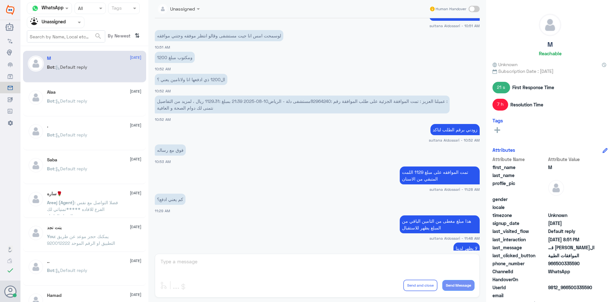
scroll to position [48, 0]
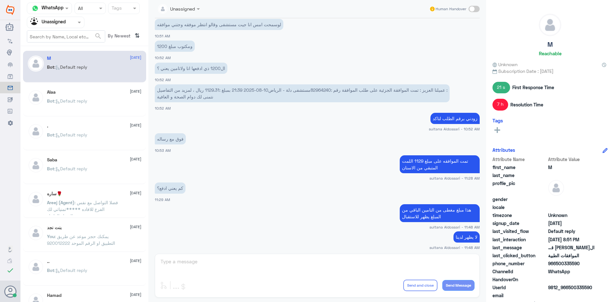
drag, startPoint x: 586, startPoint y: 260, endPoint x: 556, endPoint y: 264, distance: 30.0
click at [556, 264] on span "966500335590" at bounding box center [572, 263] width 46 height 7
copy span "500335590"
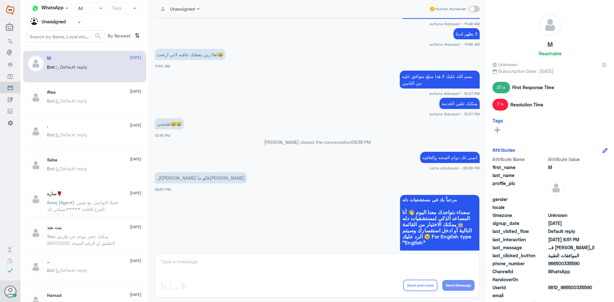
scroll to position [272, 0]
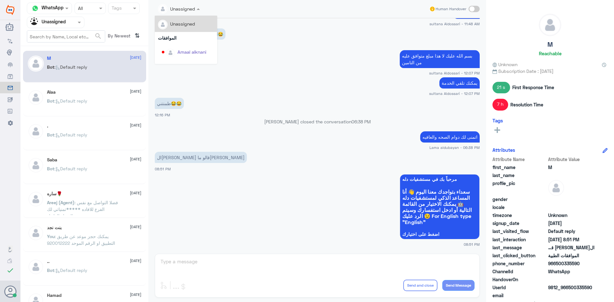
click at [197, 5] on div at bounding box center [179, 8] width 48 height 7
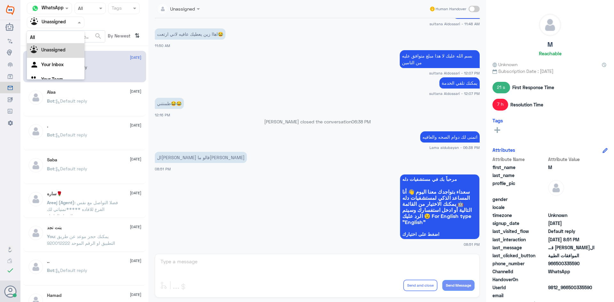
click at [73, 24] on div at bounding box center [55, 22] width 57 height 7
click at [66, 33] on div "All" at bounding box center [56, 37] width 58 height 12
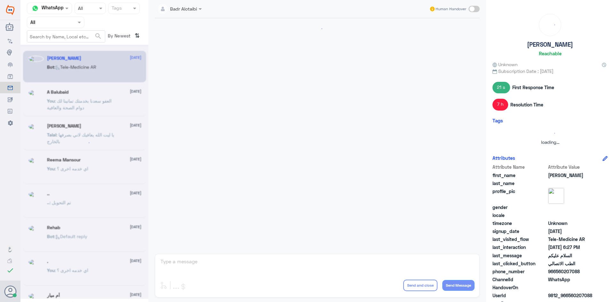
scroll to position [360, 0]
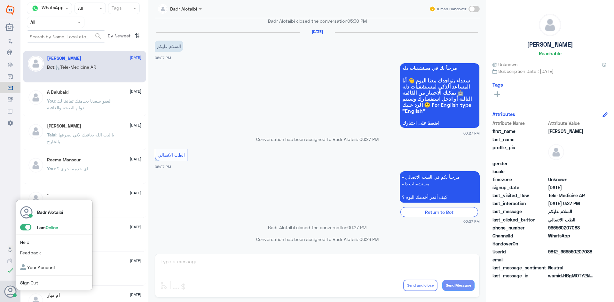
click at [26, 226] on span at bounding box center [25, 227] width 11 height 6
click at [0, 0] on input "checkbox" at bounding box center [0, 0] width 0 height 0
